Goal: Task Accomplishment & Management: Manage account settings

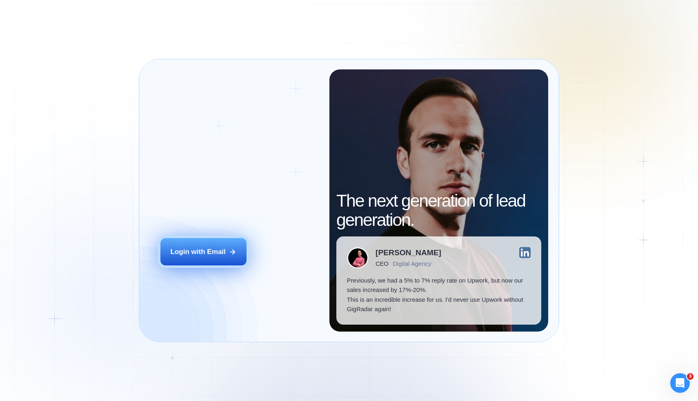
click at [204, 259] on button "Login with Email" at bounding box center [203, 251] width 86 height 27
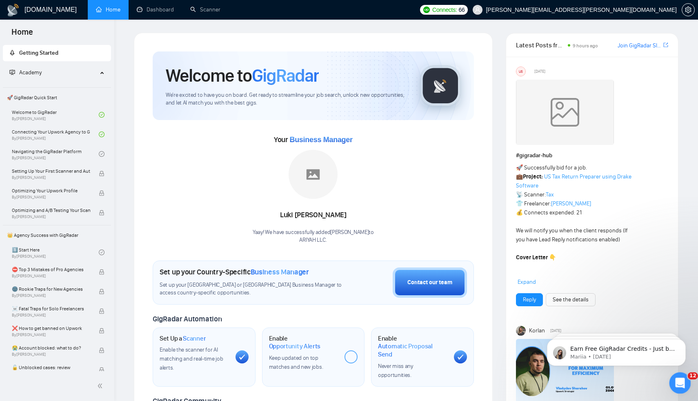
click at [677, 381] on icon "Open Intercom Messenger" at bounding box center [678, 381] width 13 height 13
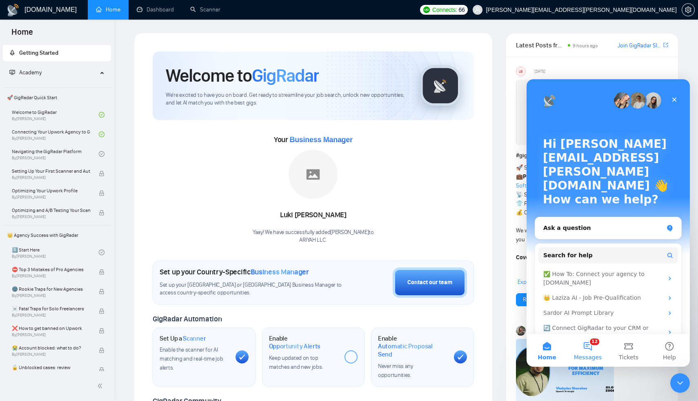
click at [588, 348] on button "12 Messages" at bounding box center [587, 350] width 41 height 33
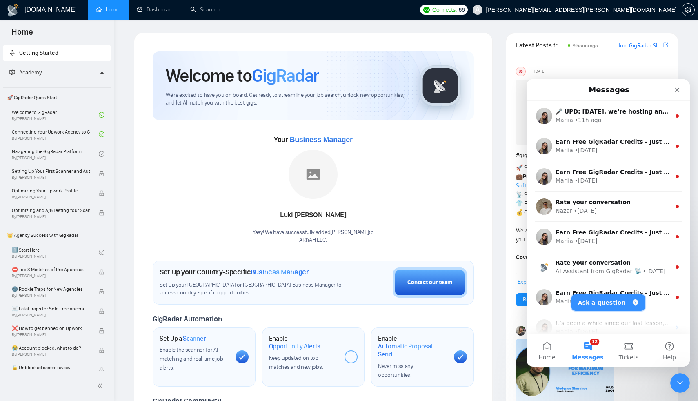
click at [595, 305] on button "Ask a question" at bounding box center [608, 302] width 74 height 16
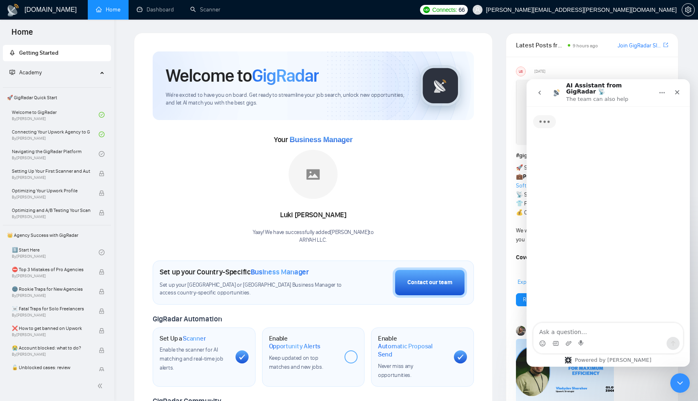
click at [588, 332] on textarea "Ask a question…" at bounding box center [607, 330] width 149 height 14
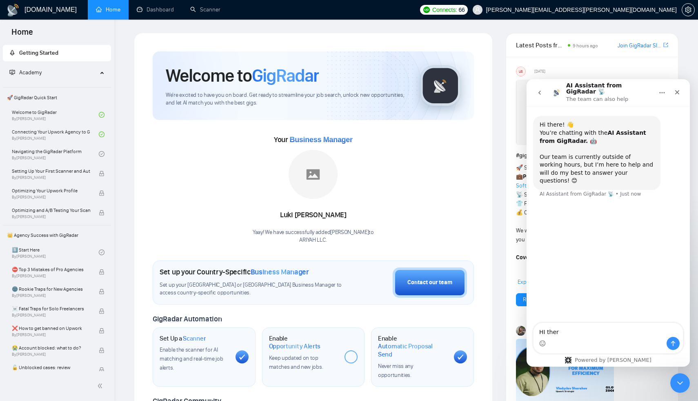
type textarea "HI there"
type textarea "Can i get"
type textarea "Can i get a real agent?"
type textarea "Looks like i was charged with $1410"
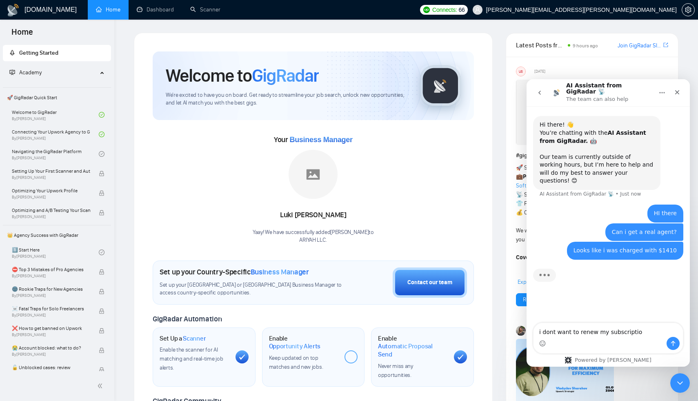
type textarea "i dont want to renew my subscription"
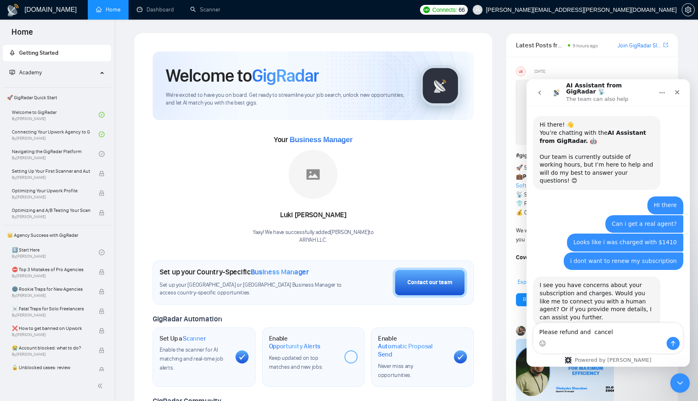
scroll to position [7, 0]
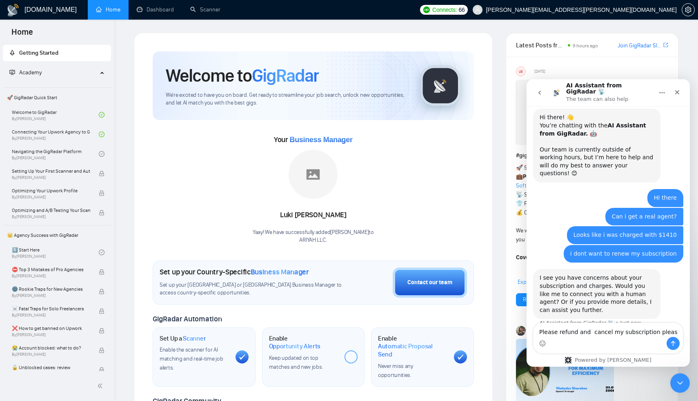
type textarea "Please refund and cancel my subscription please"
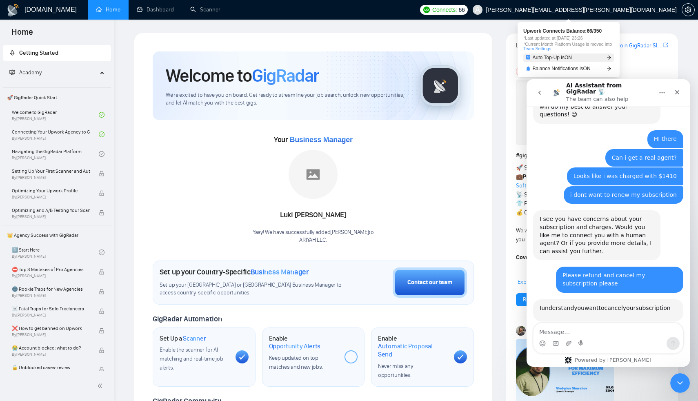
scroll to position [1, 0]
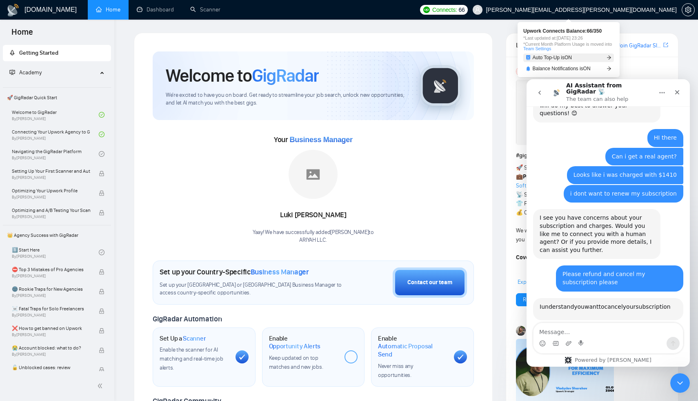
click at [610, 56] on icon "arrow-right" at bounding box center [608, 57] width 5 height 5
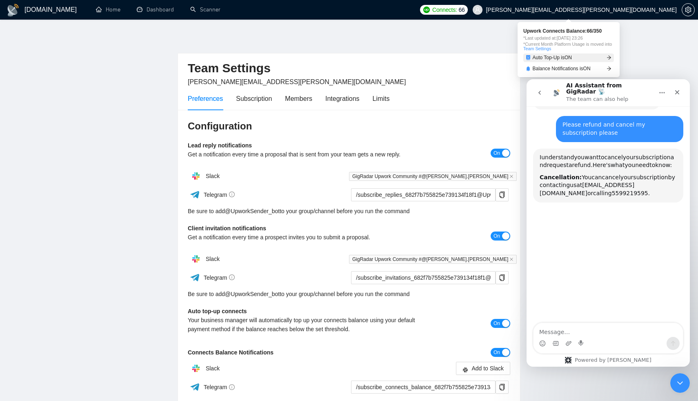
scroll to position [220, 0]
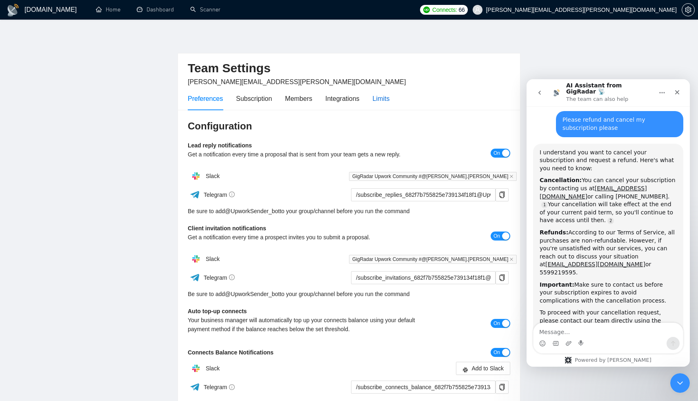
click at [388, 102] on div "Limits" at bounding box center [380, 98] width 17 height 10
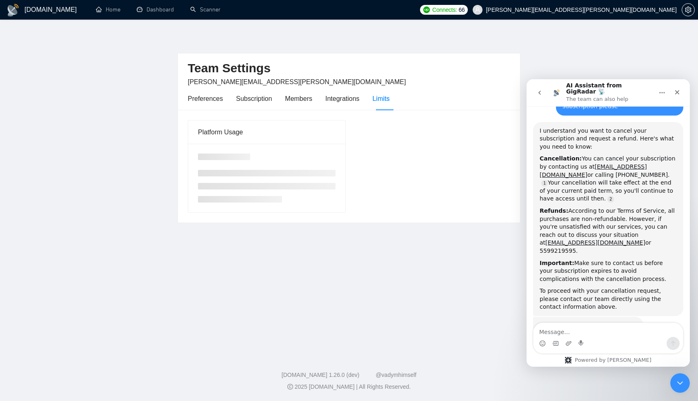
scroll to position [243, 0]
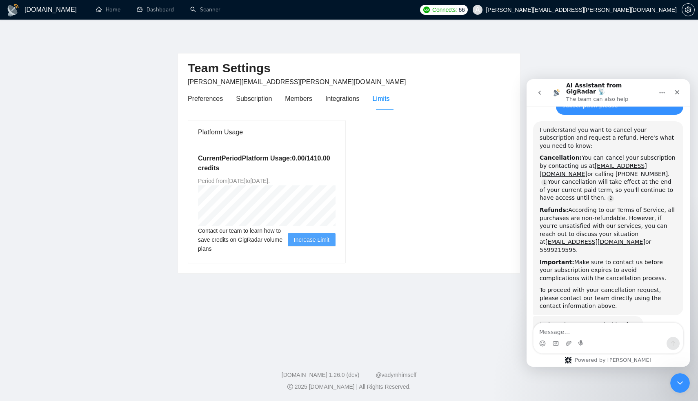
click at [593, 2] on span "patra.dinesh@gmail.com" at bounding box center [575, 10] width 214 height 26
click at [586, 4] on div "Connects: 66 patra.dinesh@gmail.com" at bounding box center [557, 10] width 275 height 20
click at [464, 11] on span "66" at bounding box center [461, 9] width 6 height 9
click at [609, 58] on icon "arrow-right" at bounding box center [608, 57] width 5 height 5
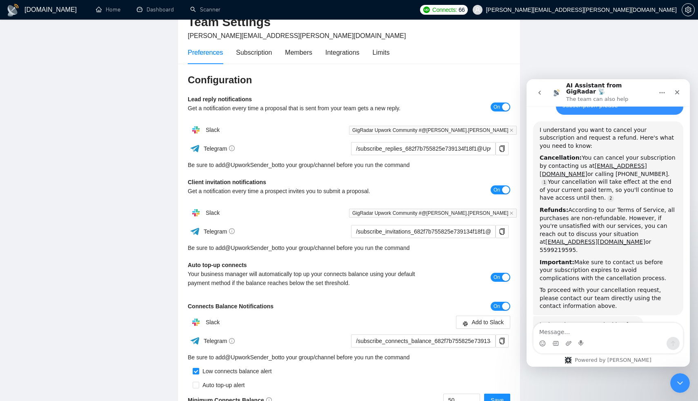
scroll to position [125, 0]
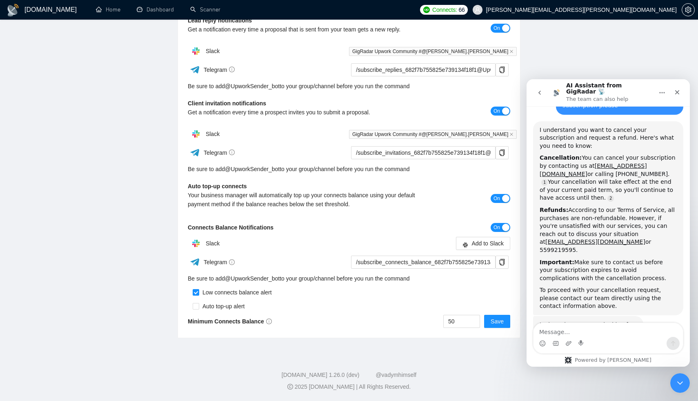
click at [503, 199] on div "button" at bounding box center [505, 198] width 7 height 7
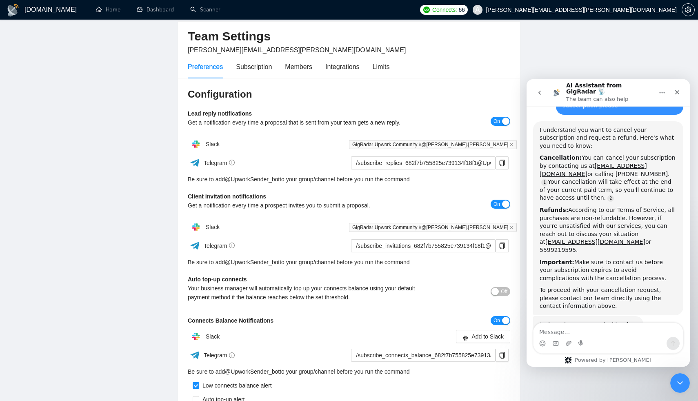
scroll to position [31, 0]
click at [253, 66] on div "Subscription" at bounding box center [254, 67] width 36 height 10
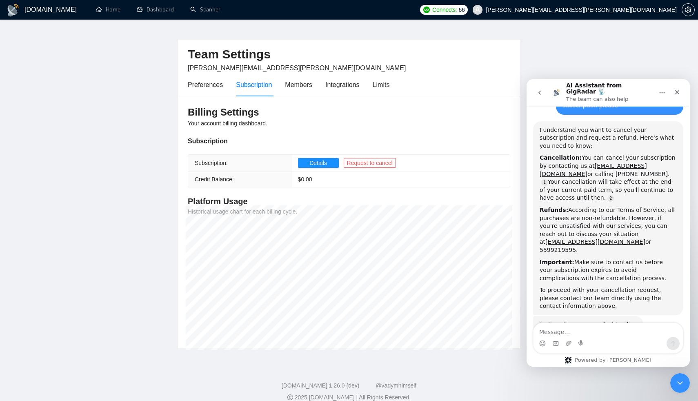
scroll to position [24, 0]
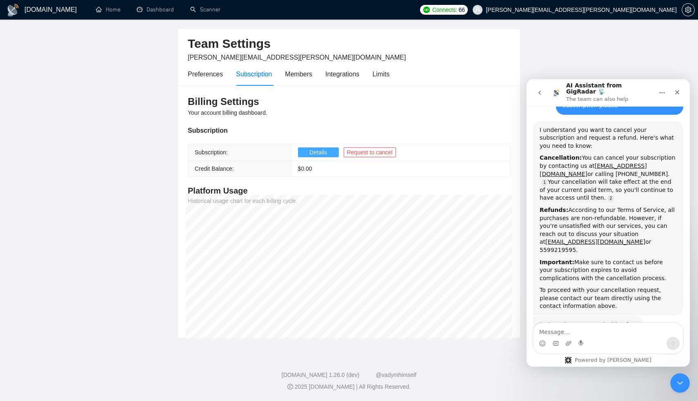
click at [323, 153] on span "Details" at bounding box center [318, 152] width 18 height 9
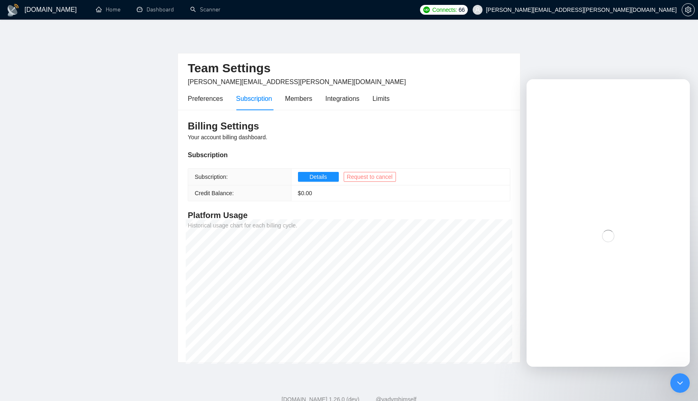
click at [377, 180] on span "Request to cancel" at bounding box center [370, 176] width 46 height 9
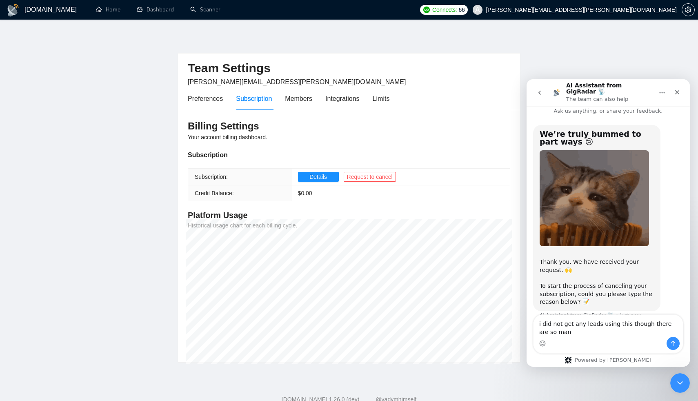
scroll to position [14, 0]
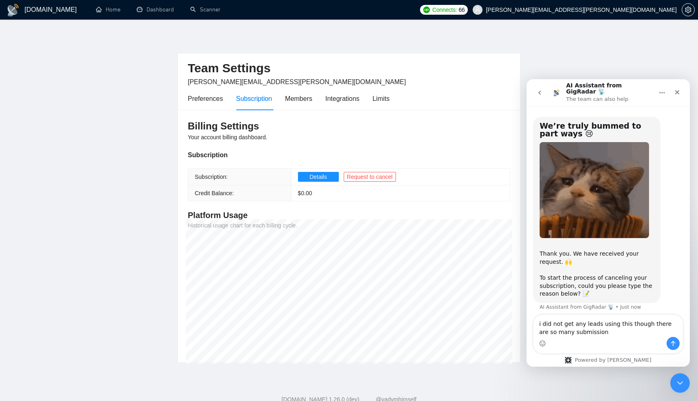
type textarea "i did not get any leads using this though there are so many submissions"
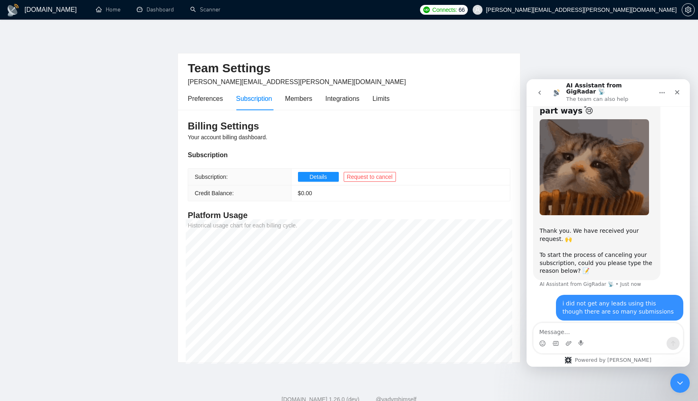
scroll to position [39, 0]
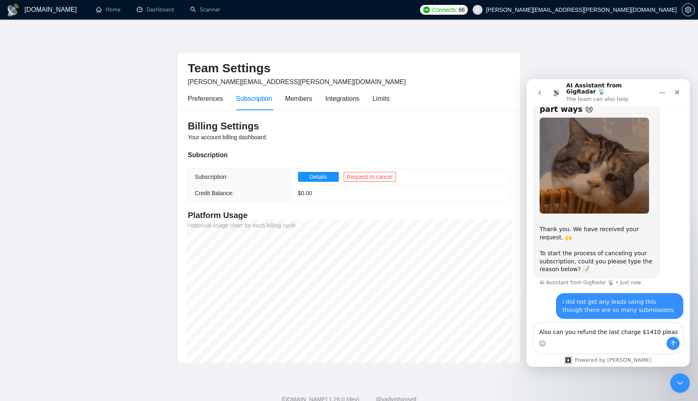
type textarea "Also can you refund the last charge $1410 please"
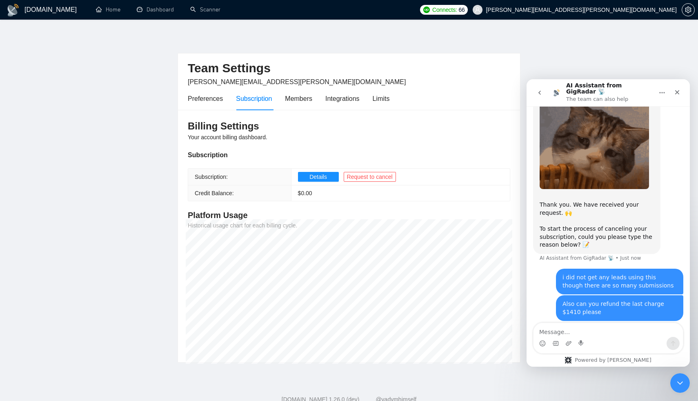
scroll to position [65, 0]
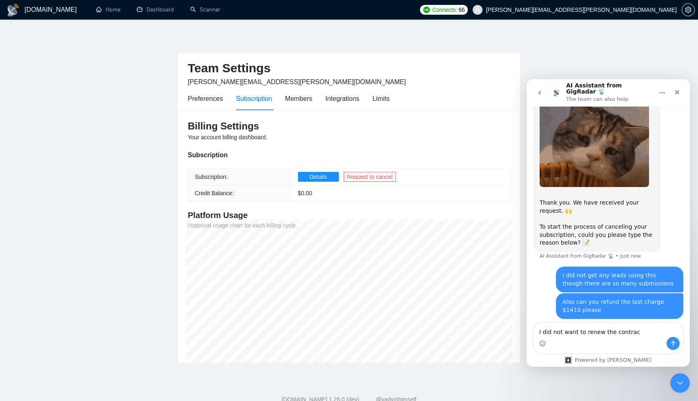
type textarea "I did not want to renew the contract"
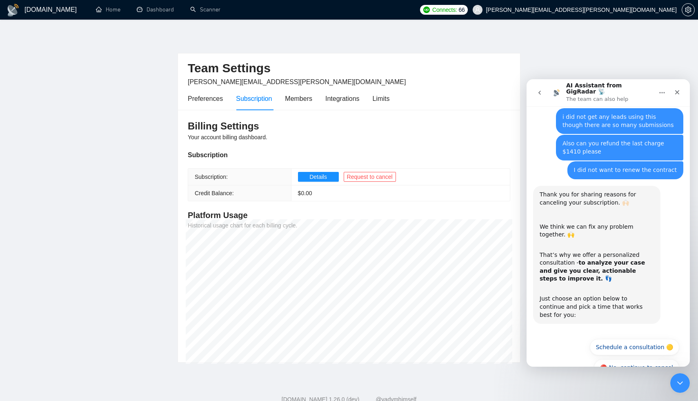
scroll to position [225, 0]
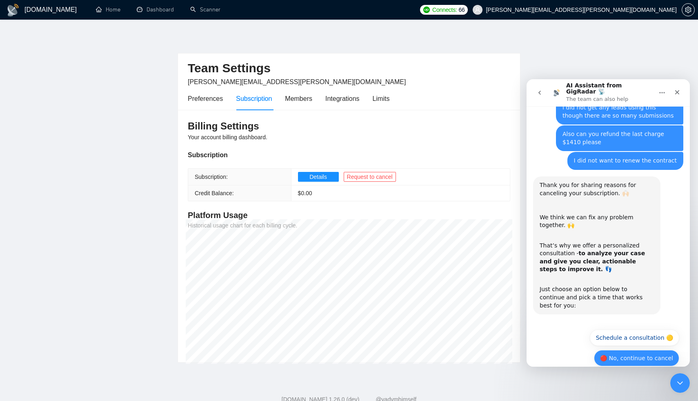
click at [645, 350] on button "🔴 No, continue to cancel" at bounding box center [636, 358] width 85 height 16
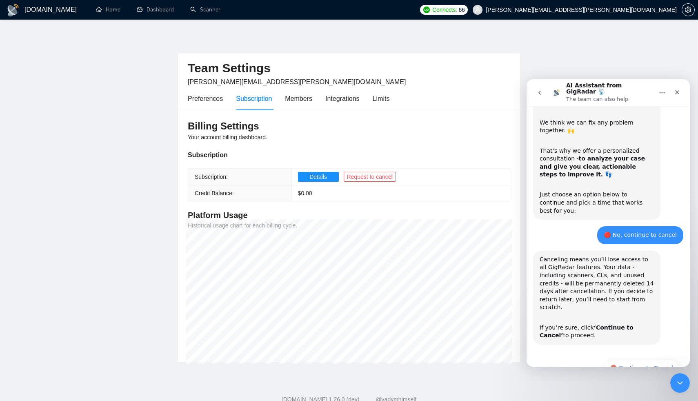
scroll to position [322, 0]
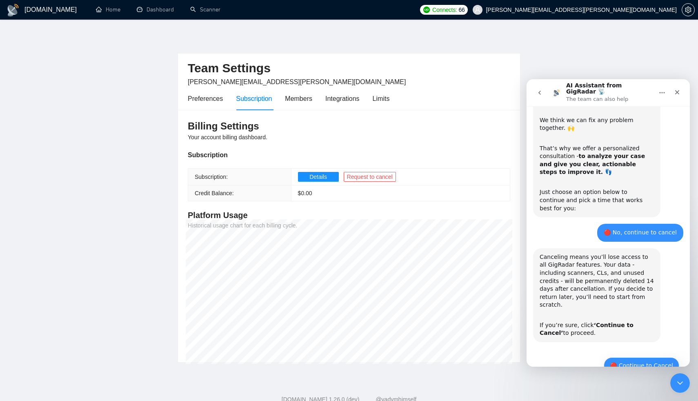
click at [645, 357] on button "🔴 Continue to Cancel" at bounding box center [640, 365] width 75 height 16
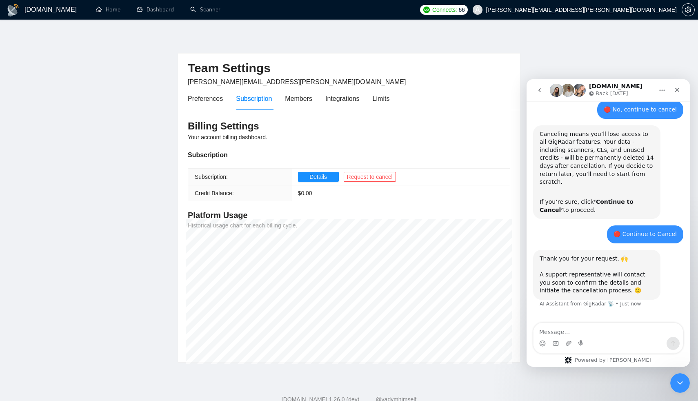
scroll to position [441, 0]
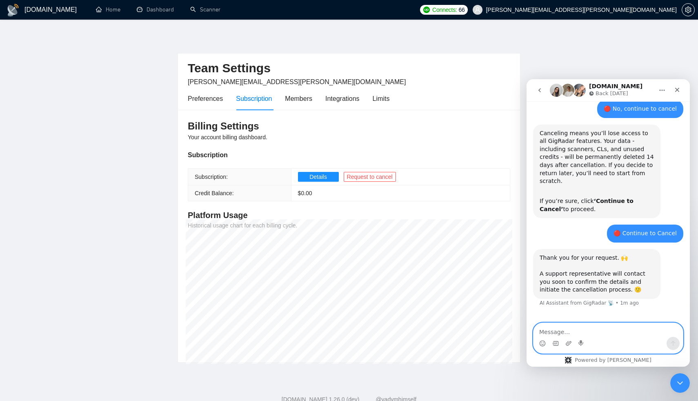
click at [595, 334] on textarea "Message…" at bounding box center [607, 330] width 149 height 14
type textarea "yes please"
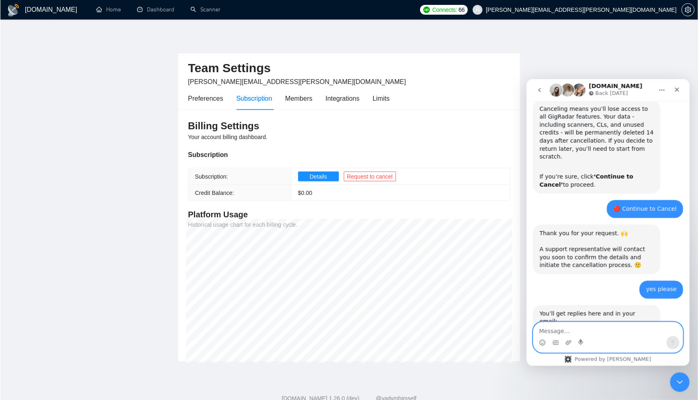
scroll to position [517, 0]
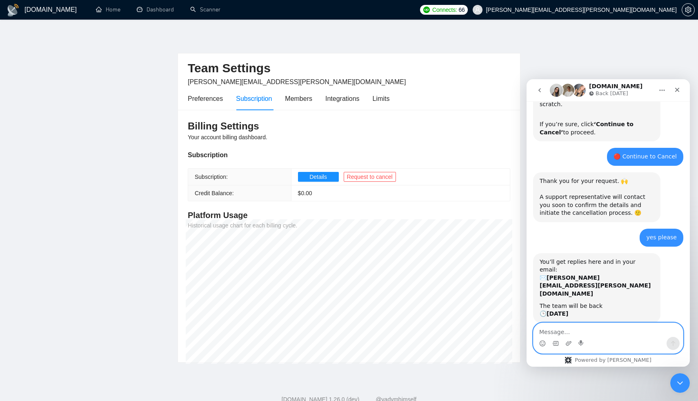
click at [604, 332] on textarea "Message…" at bounding box center [607, 330] width 149 height 14
click at [306, 94] on div "Members" at bounding box center [298, 98] width 27 height 10
